Goal: Transaction & Acquisition: Purchase product/service

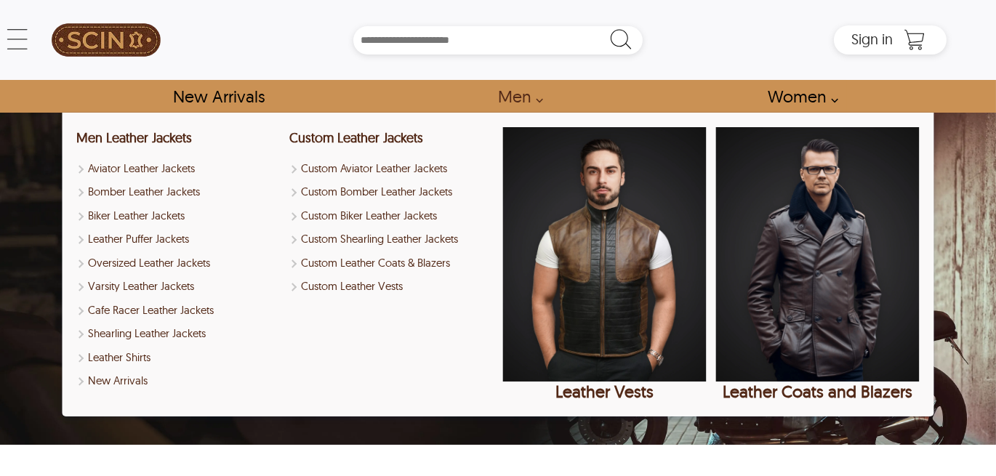
click at [516, 97] on link "Men" at bounding box center [516, 96] width 70 height 33
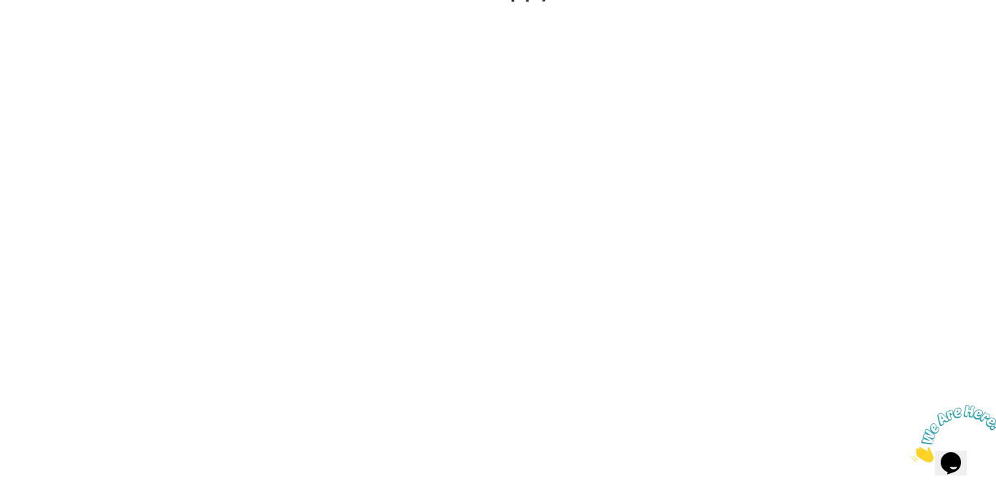
scroll to position [1163, 0]
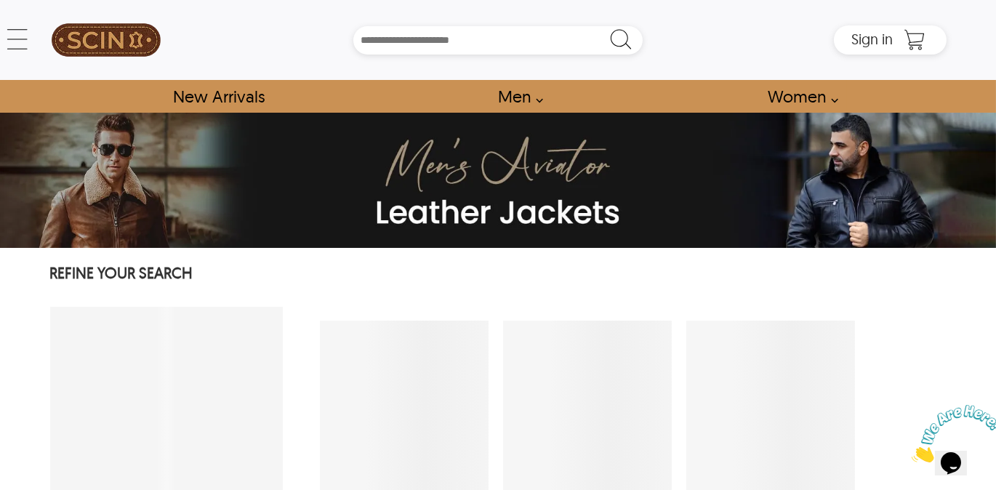
select select "********"
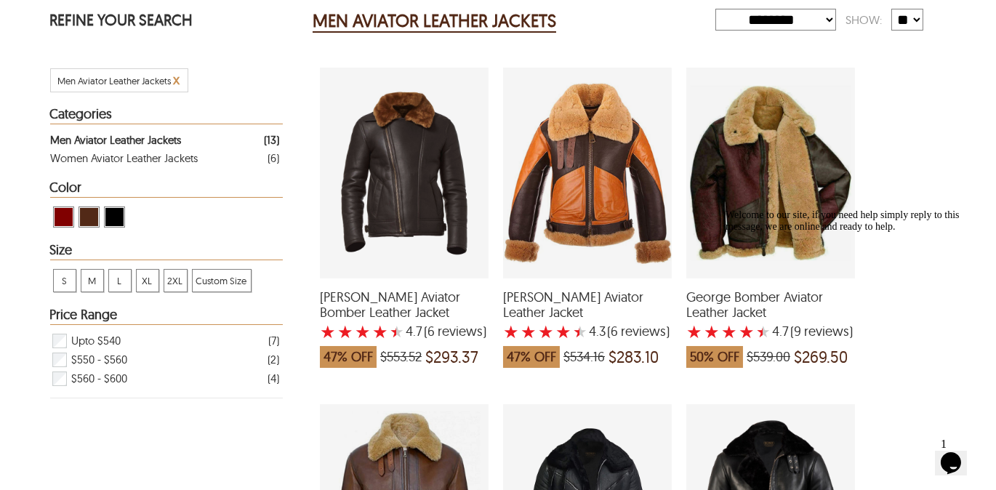
scroll to position [233, 0]
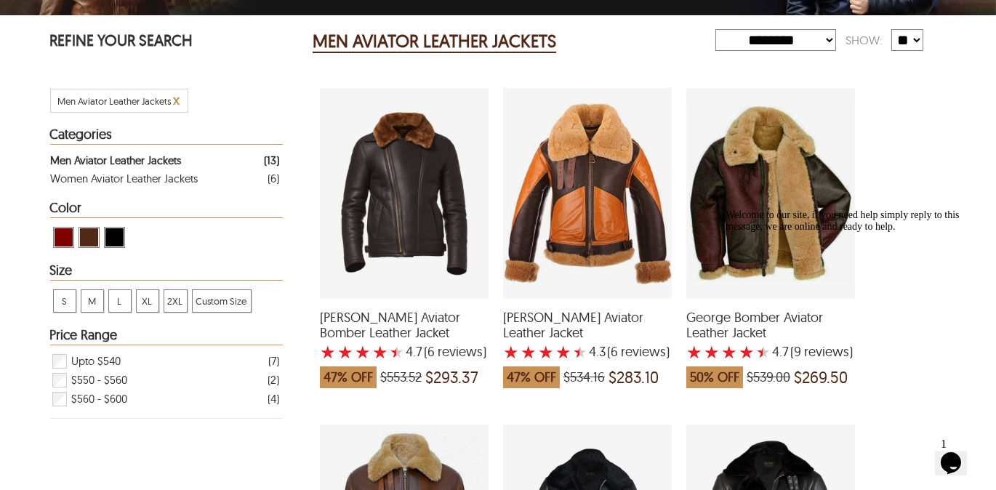
click at [174, 301] on span "2XL" at bounding box center [175, 301] width 23 height 22
click at [88, 236] on span "View Brown ( Brand Color ) Men Aviator Leather Jackets" at bounding box center [89, 237] width 18 height 18
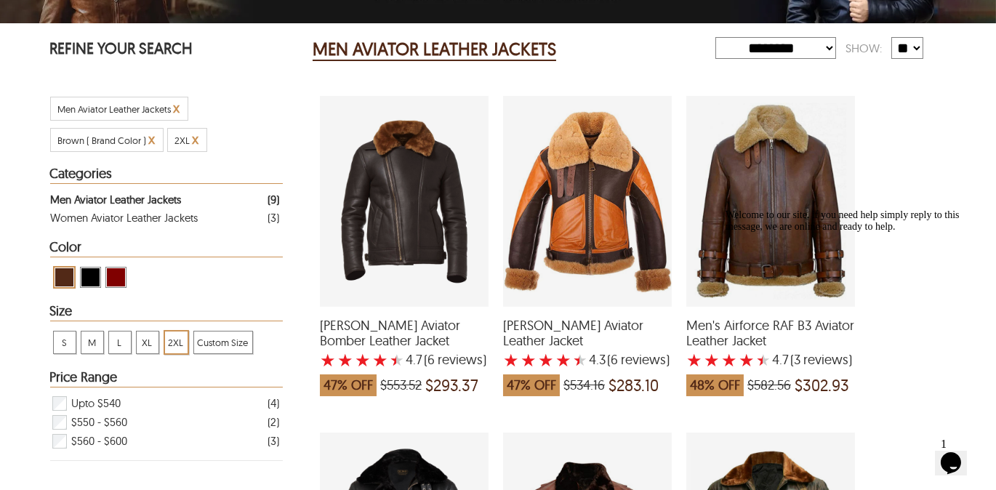
scroll to position [58, 0]
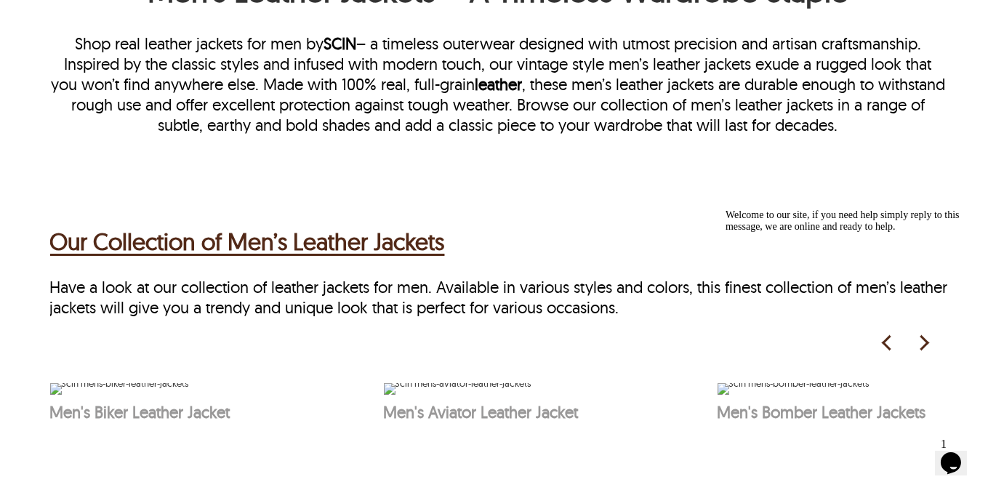
scroll to position [460, 0]
